Goal: Task Accomplishment & Management: Manage account settings

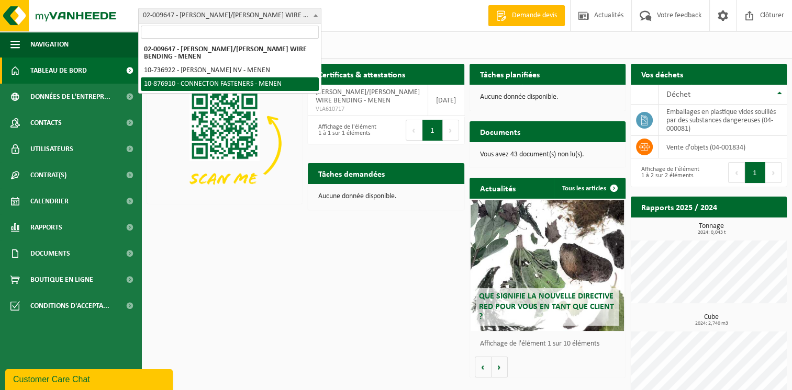
select select "107749"
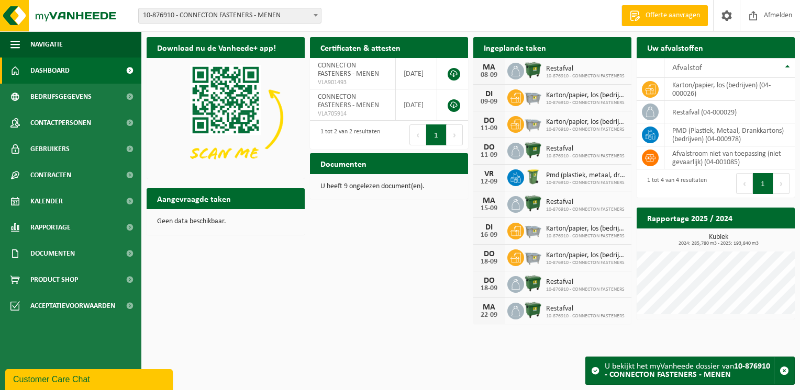
drag, startPoint x: 786, startPoint y: 372, endPoint x: 708, endPoint y: 357, distance: 80.0
click at [786, 372] on span "button" at bounding box center [783, 370] width 9 height 9
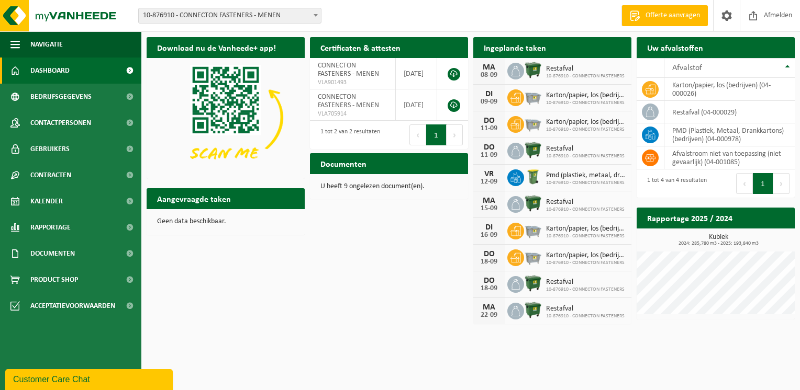
click at [193, 21] on span "10-876910 - CONNECTON FASTENERS - MENEN" at bounding box center [230, 15] width 182 height 15
click at [58, 198] on span "Kalender" at bounding box center [46, 201] width 32 height 26
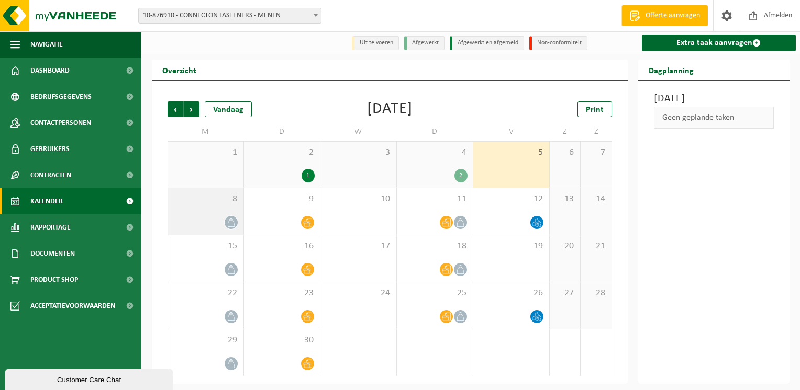
click at [227, 221] on icon at bounding box center [231, 222] width 9 height 9
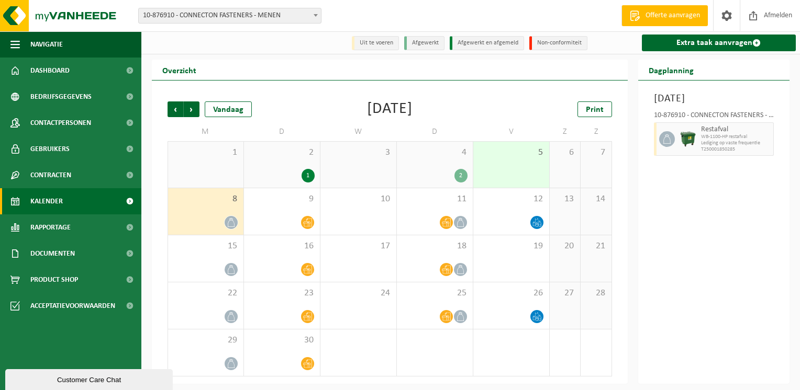
drag, startPoint x: 368, startPoint y: 368, endPoint x: 326, endPoint y: 337, distance: 52.8
click at [367, 367] on div "1" at bounding box center [358, 353] width 76 height 47
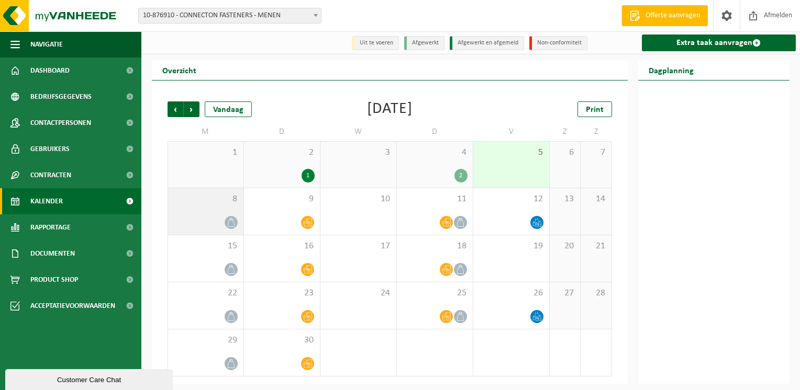
click at [199, 214] on div "8" at bounding box center [205, 211] width 75 height 47
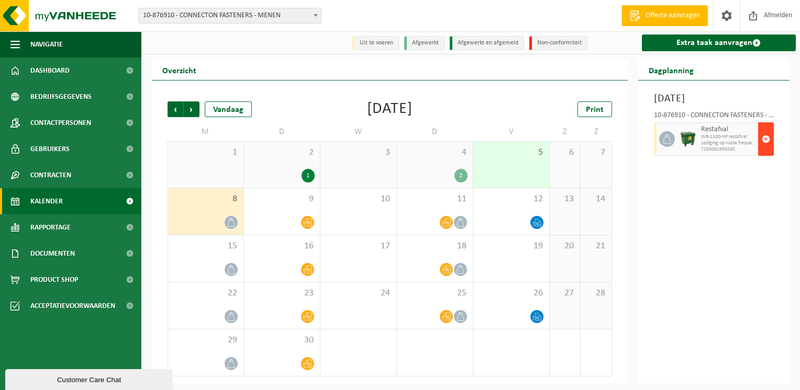
click at [772, 156] on button "button" at bounding box center [766, 138] width 16 height 33
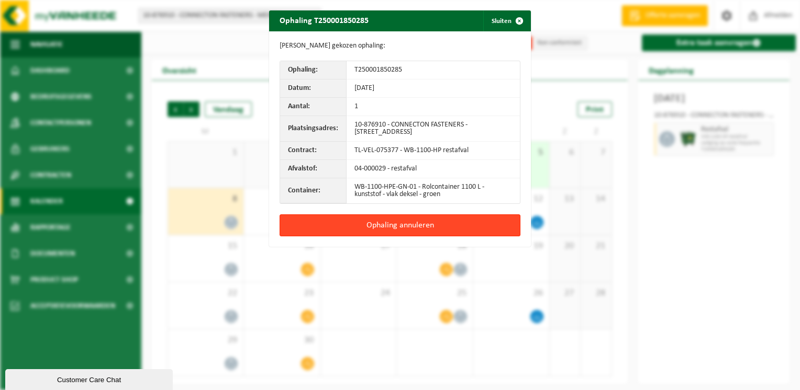
click at [416, 223] on button "Ophaling annuleren" at bounding box center [399, 226] width 241 height 22
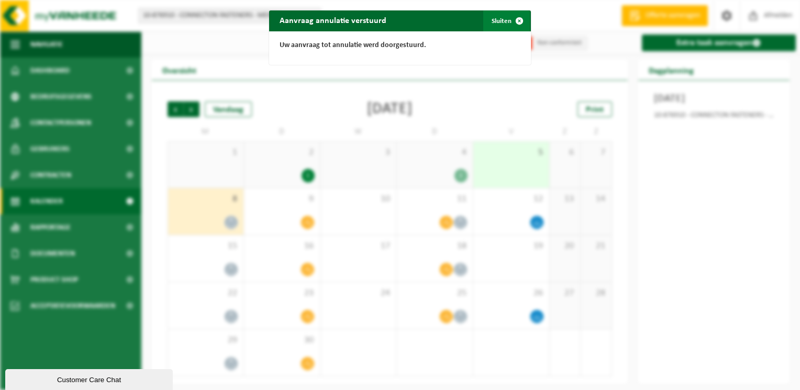
click at [519, 20] on span "button" at bounding box center [519, 20] width 21 height 21
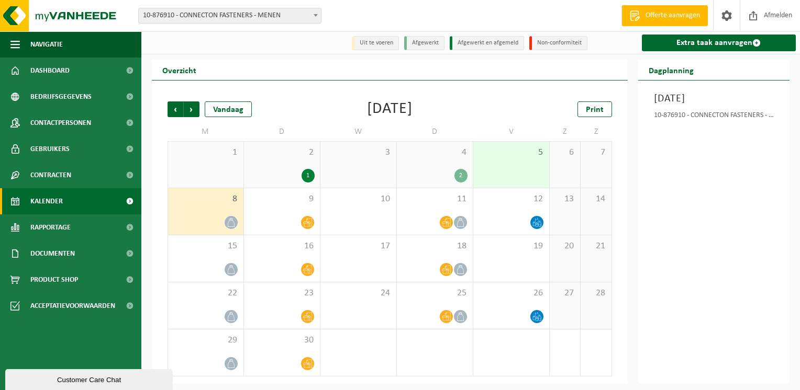
click at [209, 209] on div "8" at bounding box center [205, 211] width 75 height 47
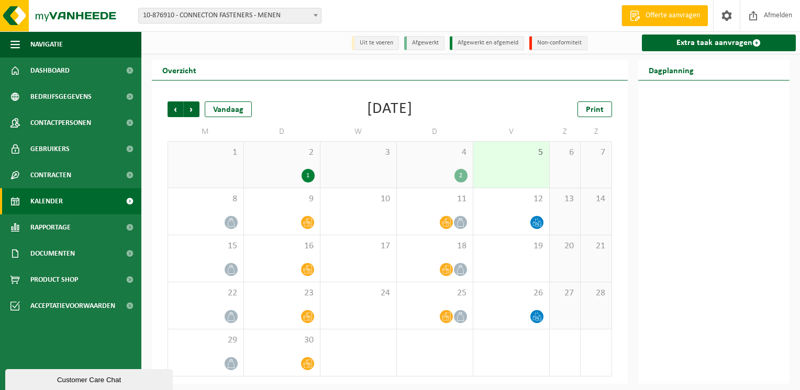
click at [292, 174] on div "1" at bounding box center [281, 176] width 65 height 14
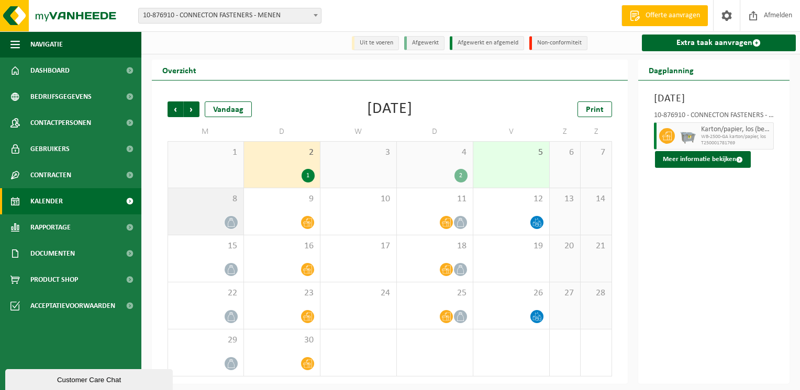
click at [210, 210] on div "8" at bounding box center [205, 211] width 75 height 47
